Goal: Information Seeking & Learning: Learn about a topic

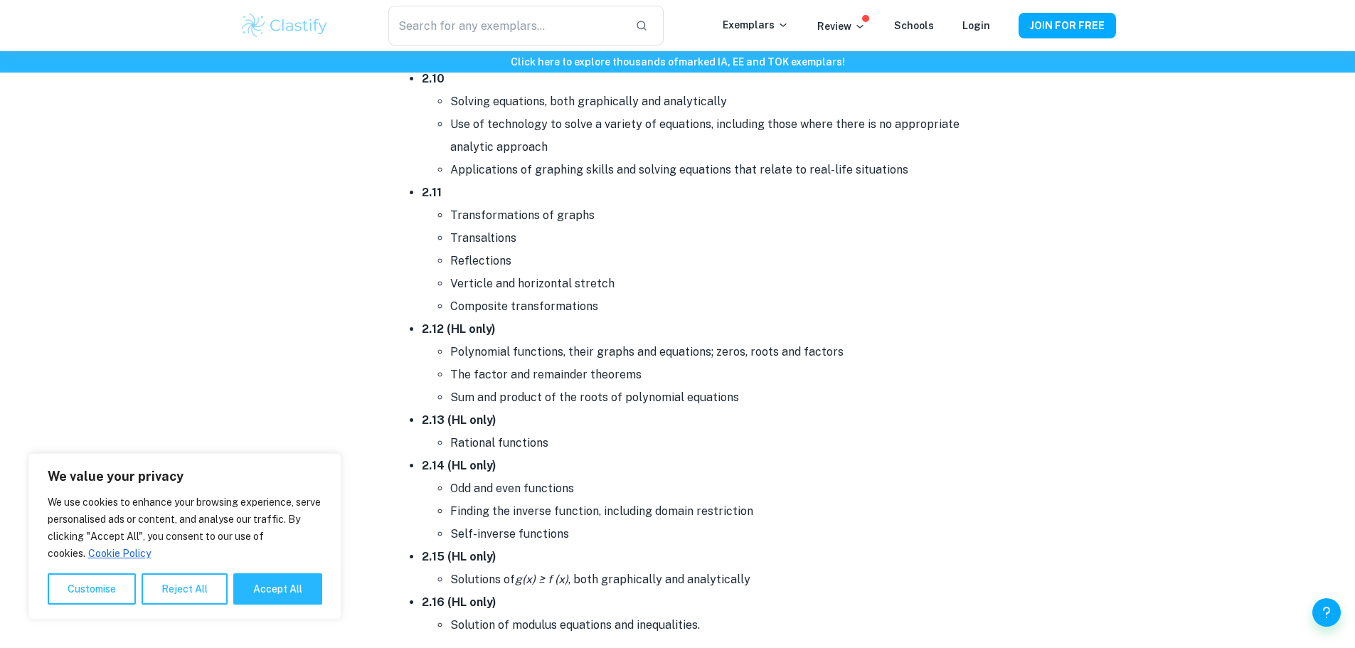
scroll to position [3344, 0]
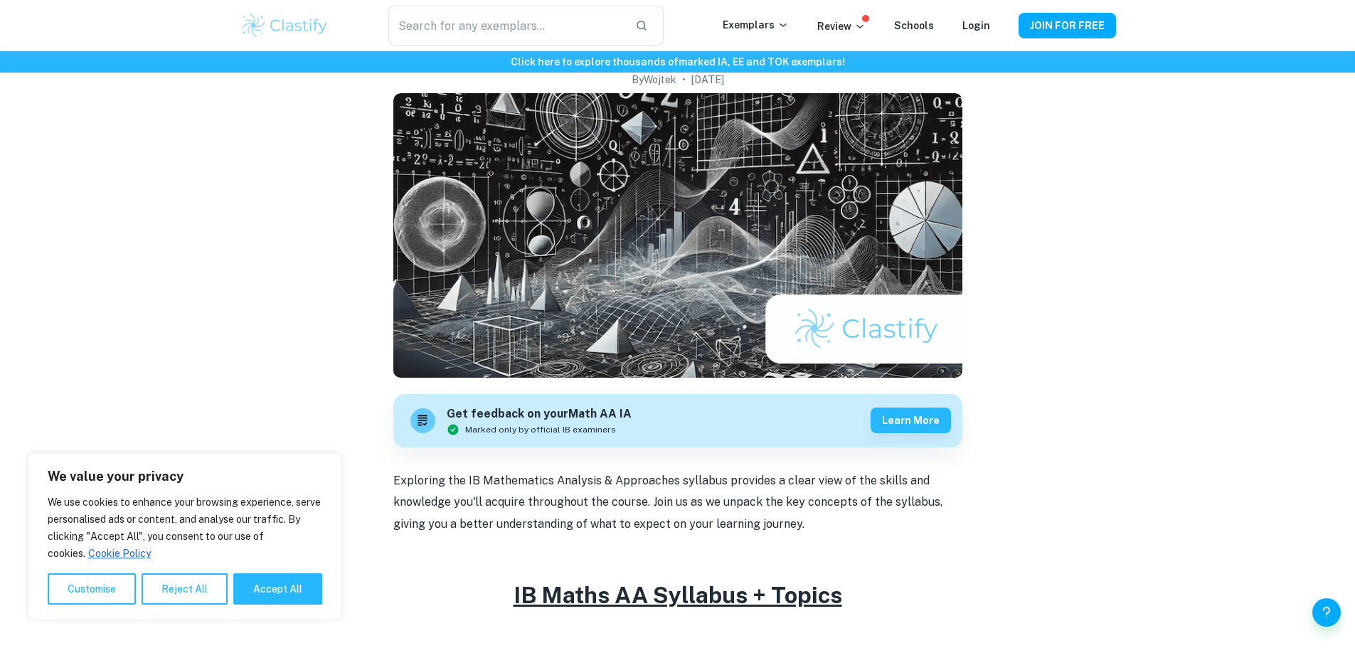
scroll to position [711, 0]
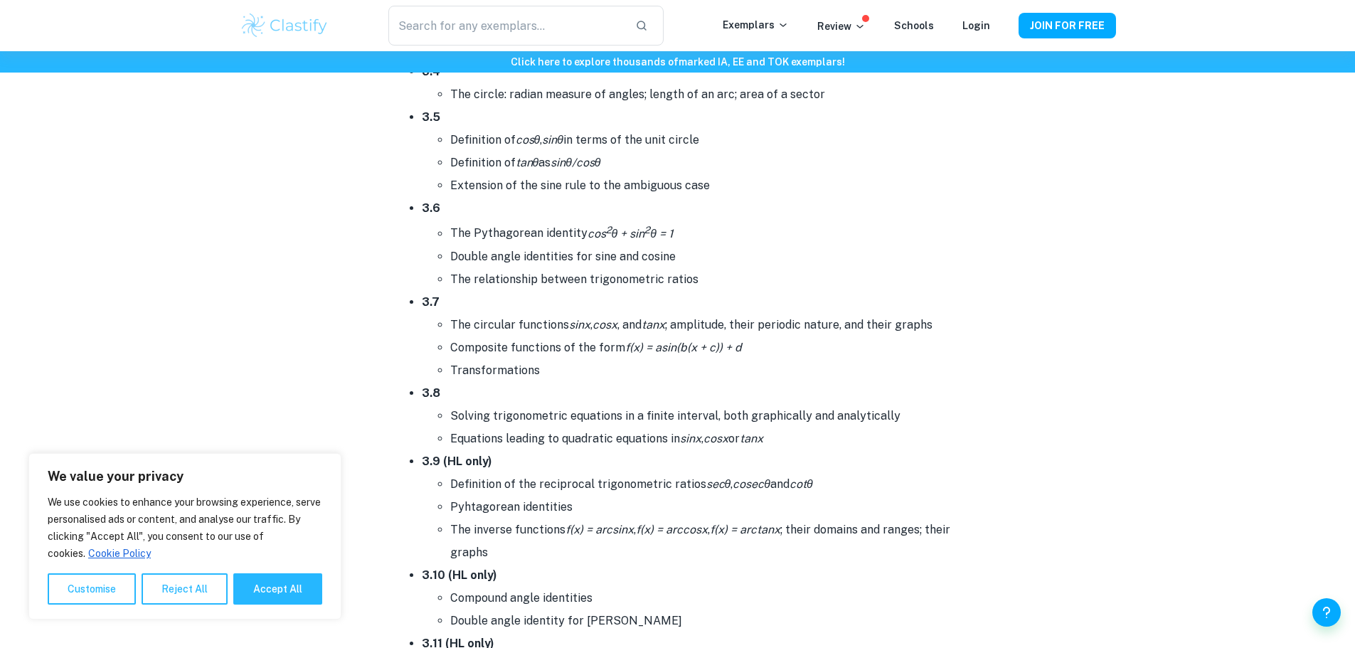
scroll to position [3984, 0]
